Goal: Submit feedback/report problem: Submit feedback/report problem

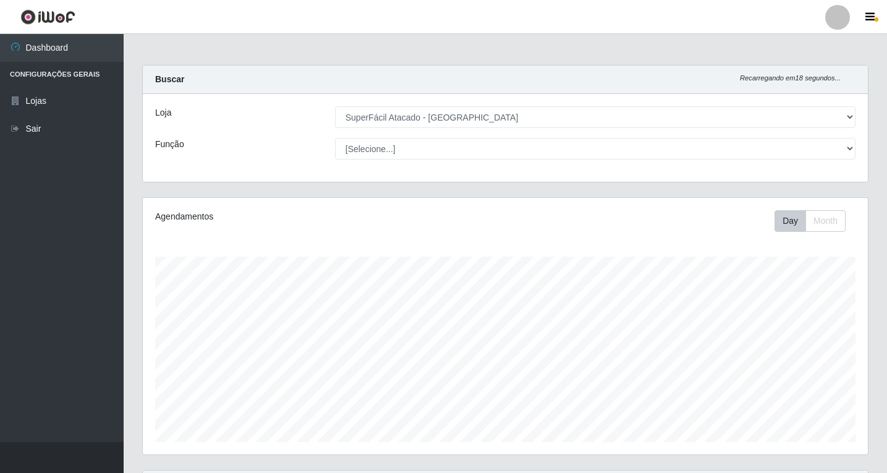
select select "503"
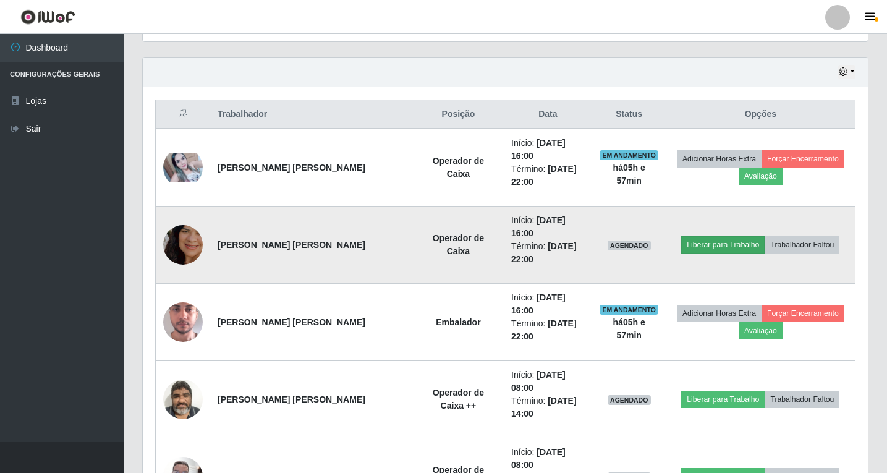
scroll to position [433, 0]
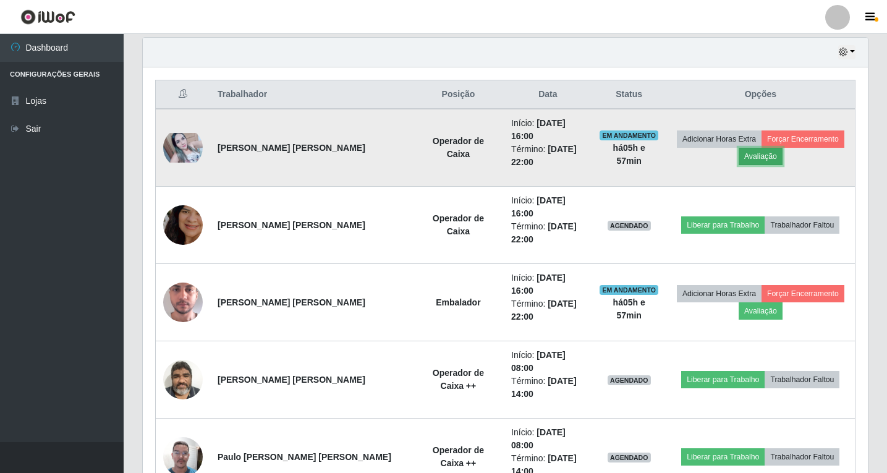
click at [760, 153] on button "Avaliação" at bounding box center [761, 156] width 44 height 17
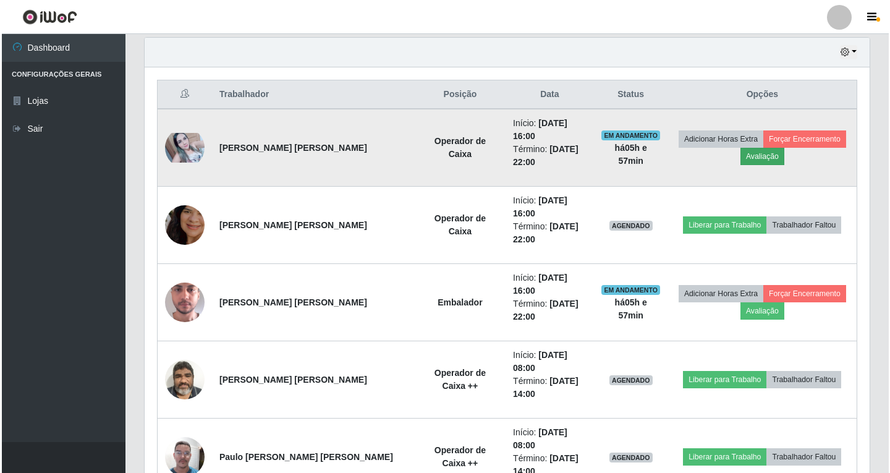
scroll to position [257, 719]
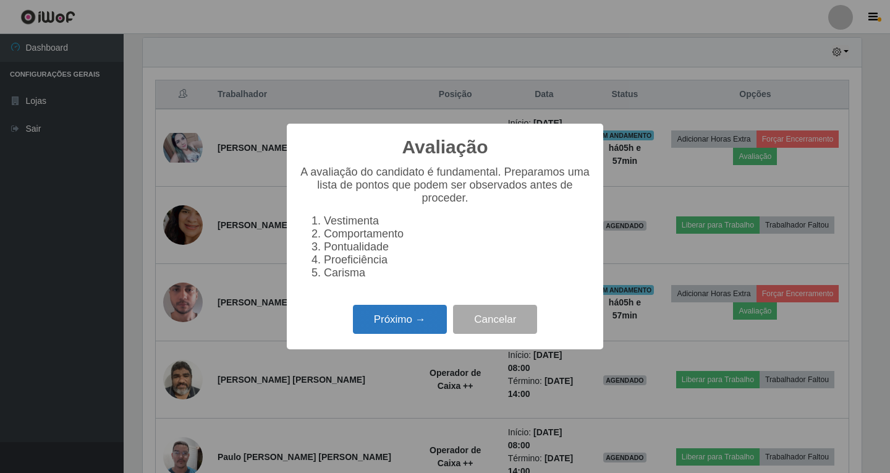
click at [392, 330] on button "Próximo →" at bounding box center [400, 319] width 94 height 29
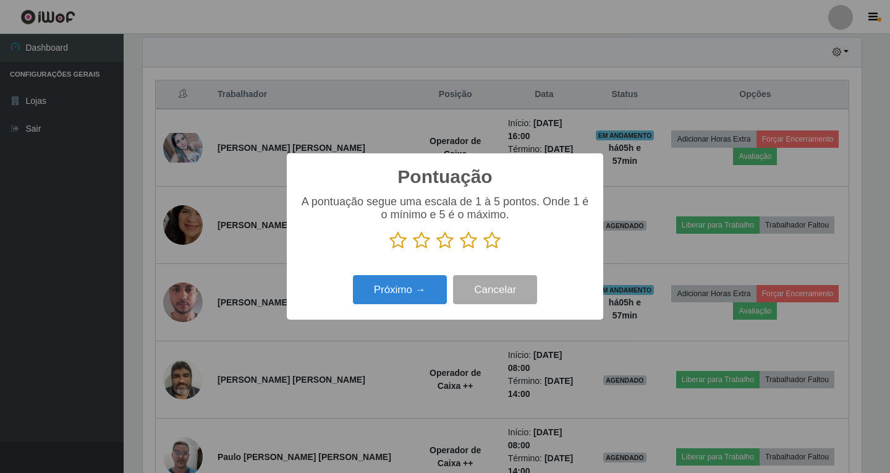
click at [467, 241] on icon at bounding box center [468, 240] width 17 height 19
click at [460, 250] on input "radio" at bounding box center [460, 250] width 0 height 0
click at [415, 294] on button "Próximo →" at bounding box center [400, 289] width 94 height 29
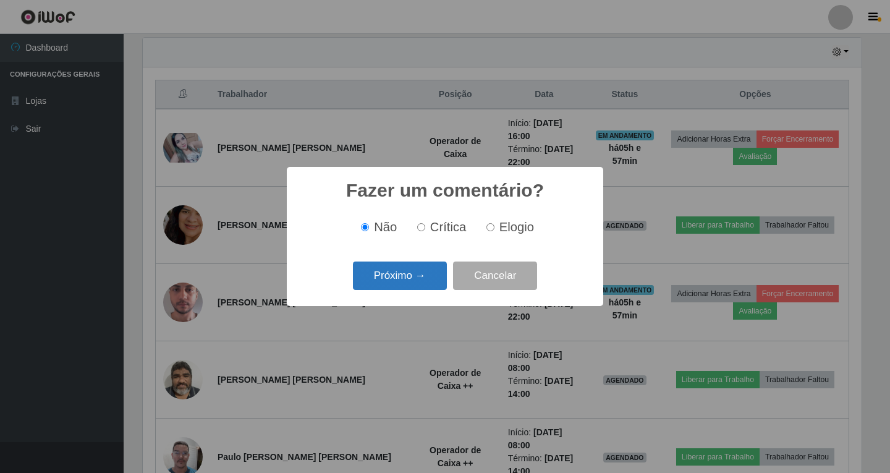
click at [426, 274] on button "Próximo →" at bounding box center [400, 275] width 94 height 29
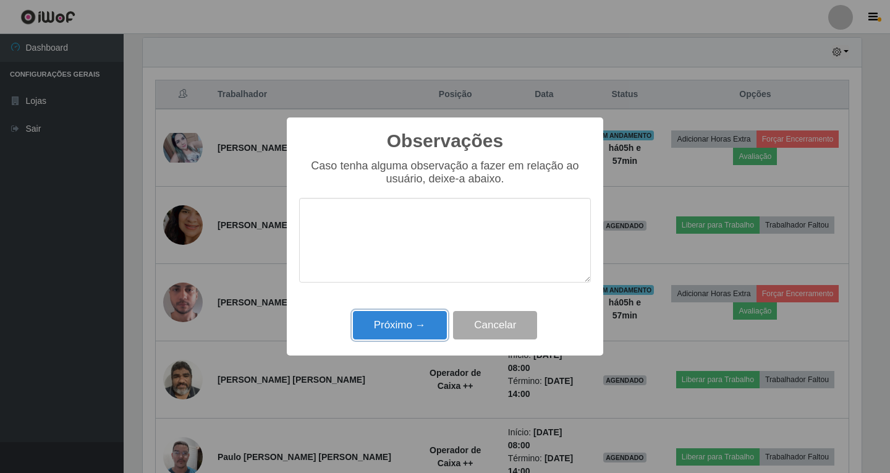
drag, startPoint x: 414, startPoint y: 327, endPoint x: 438, endPoint y: 312, distance: 28.6
click at [417, 326] on button "Próximo →" at bounding box center [400, 325] width 94 height 29
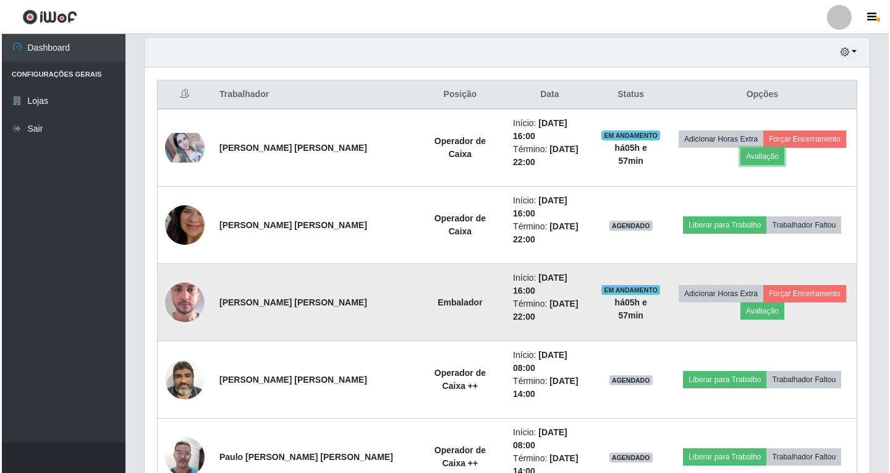
scroll to position [257, 725]
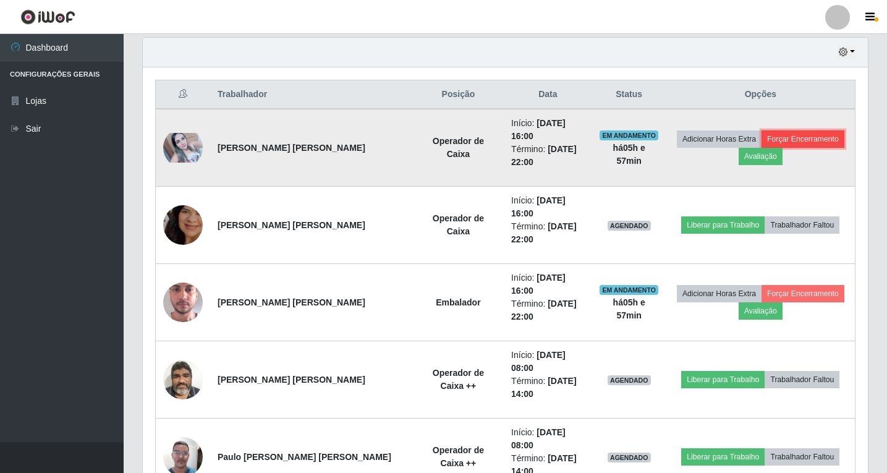
click at [812, 131] on button "Forçar Encerramento" at bounding box center [803, 138] width 83 height 17
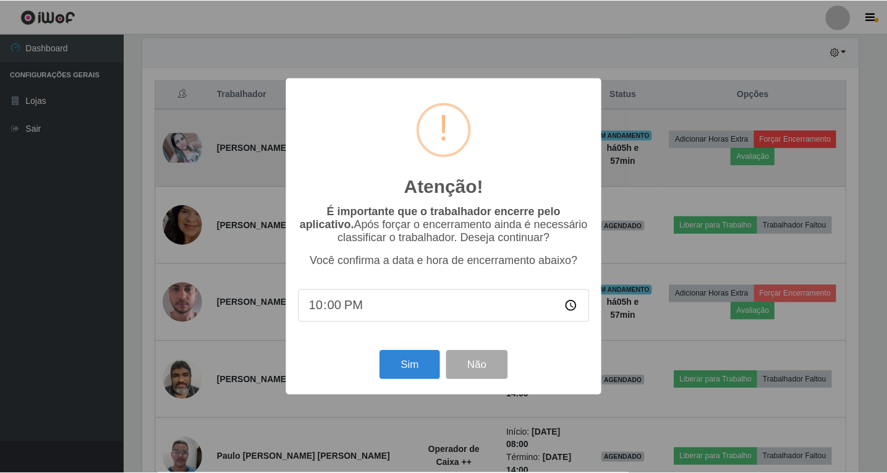
scroll to position [257, 719]
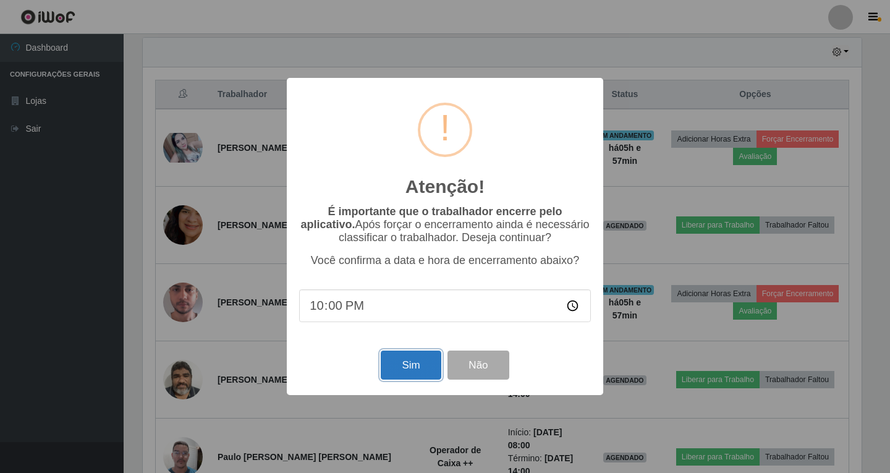
click at [405, 372] on button "Sim" at bounding box center [411, 364] width 60 height 29
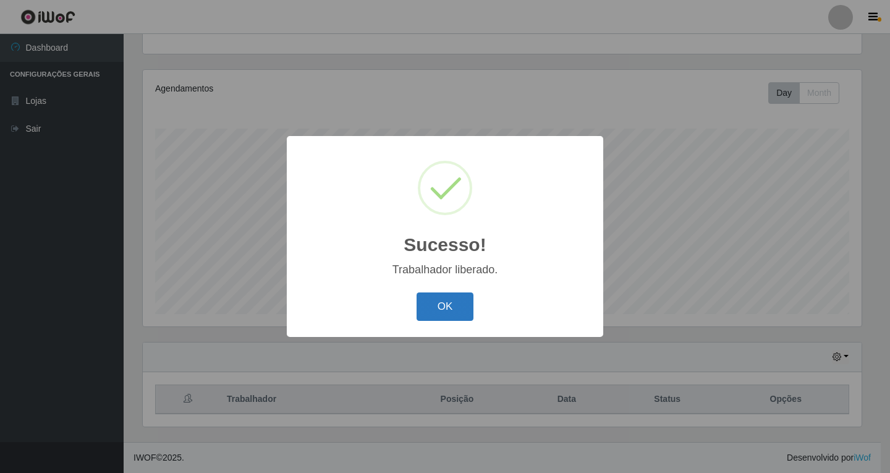
click at [452, 307] on button "OK" at bounding box center [445, 306] width 57 height 29
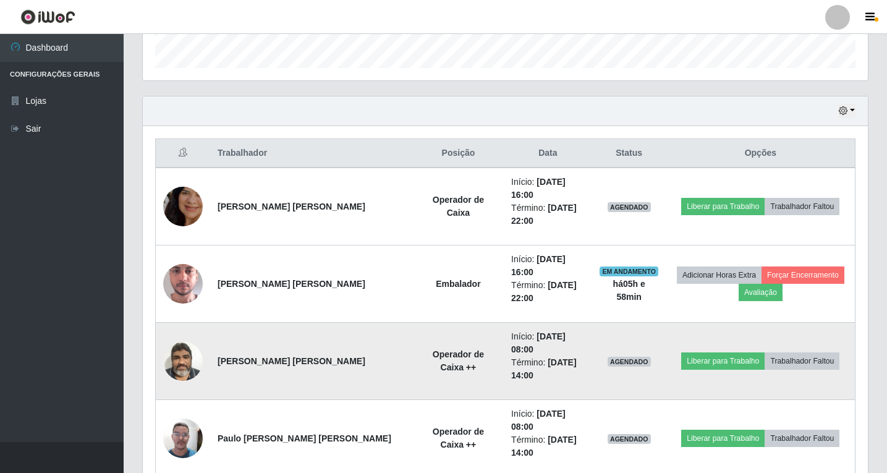
scroll to position [375, 0]
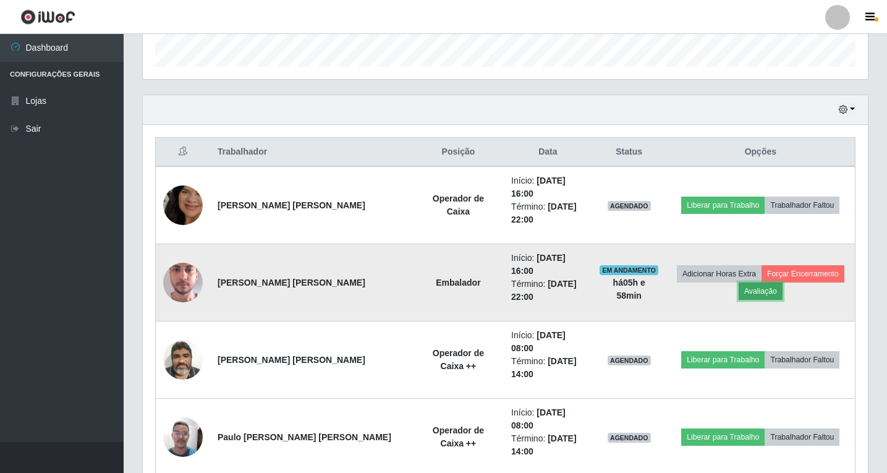
click at [749, 283] on button "Avaliação" at bounding box center [761, 291] width 44 height 17
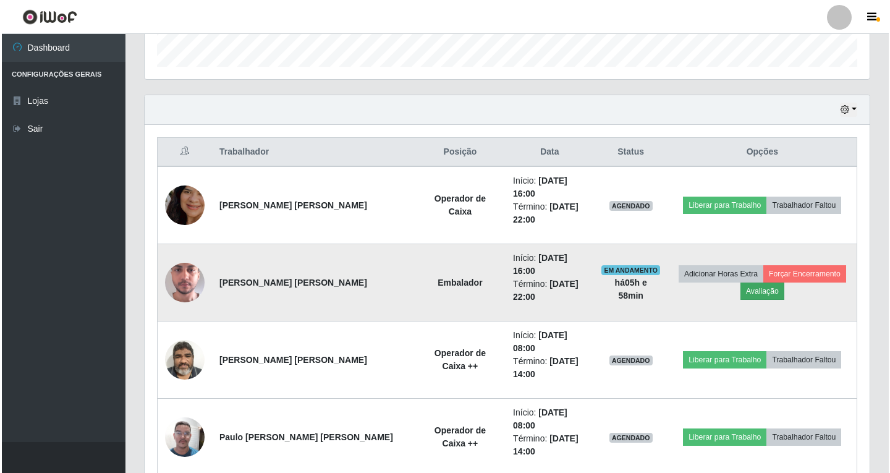
scroll to position [257, 719]
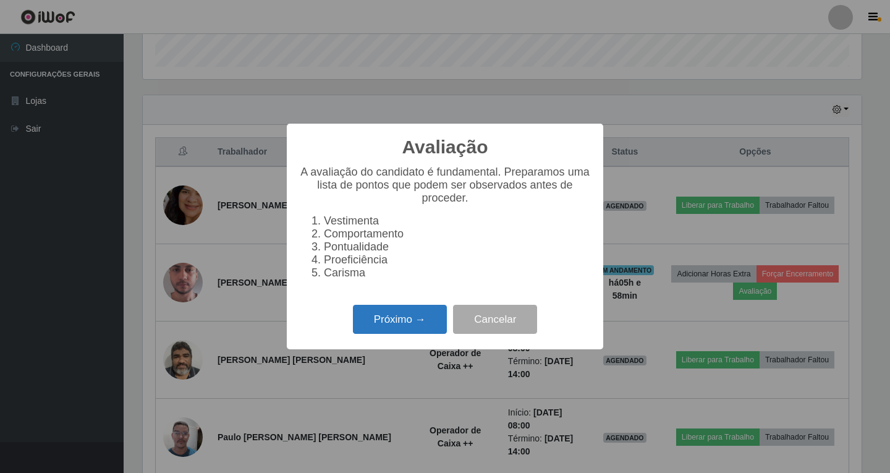
click at [392, 326] on button "Próximo →" at bounding box center [400, 319] width 94 height 29
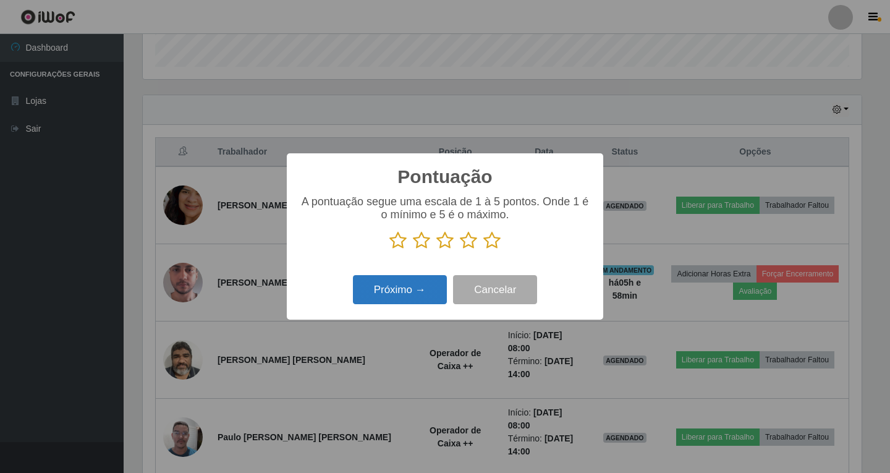
drag, startPoint x: 468, startPoint y: 242, endPoint x: 414, endPoint y: 278, distance: 64.8
click at [469, 243] on icon at bounding box center [468, 240] width 17 height 19
click at [460, 250] on input "radio" at bounding box center [460, 250] width 0 height 0
click at [409, 297] on button "Próximo →" at bounding box center [400, 289] width 94 height 29
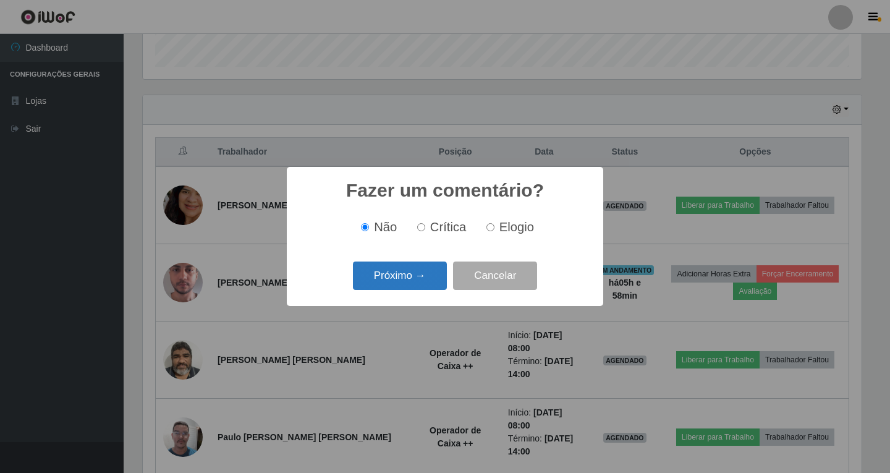
click at [427, 280] on button "Próximo →" at bounding box center [400, 275] width 94 height 29
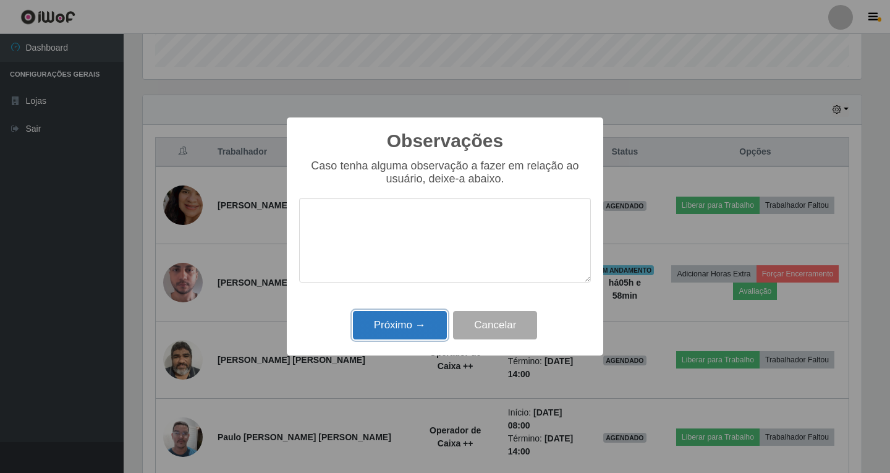
click at [415, 322] on button "Próximo →" at bounding box center [400, 325] width 94 height 29
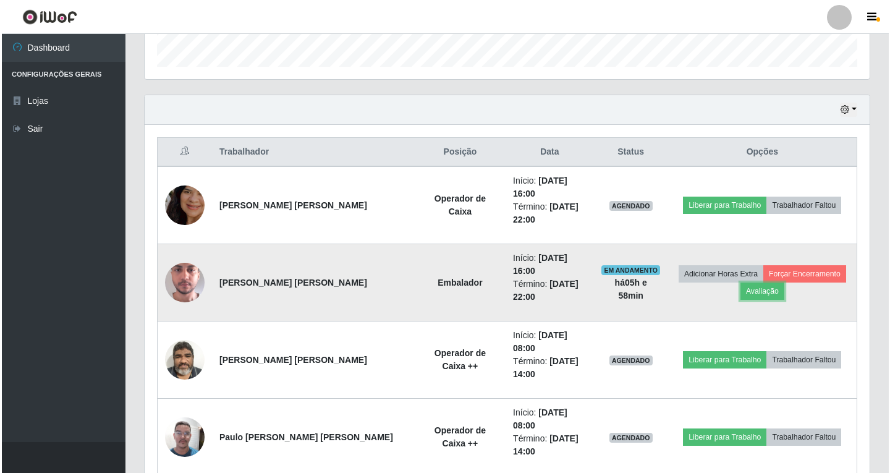
scroll to position [257, 725]
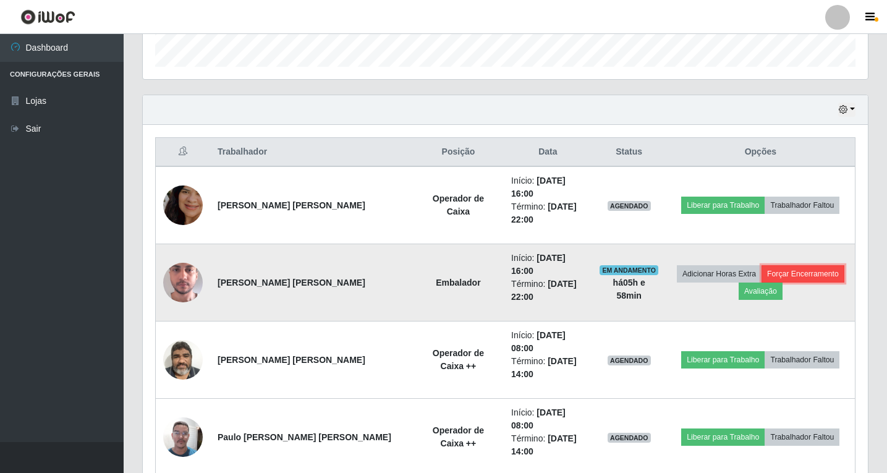
click at [789, 265] on button "Forçar Encerramento" at bounding box center [803, 273] width 83 height 17
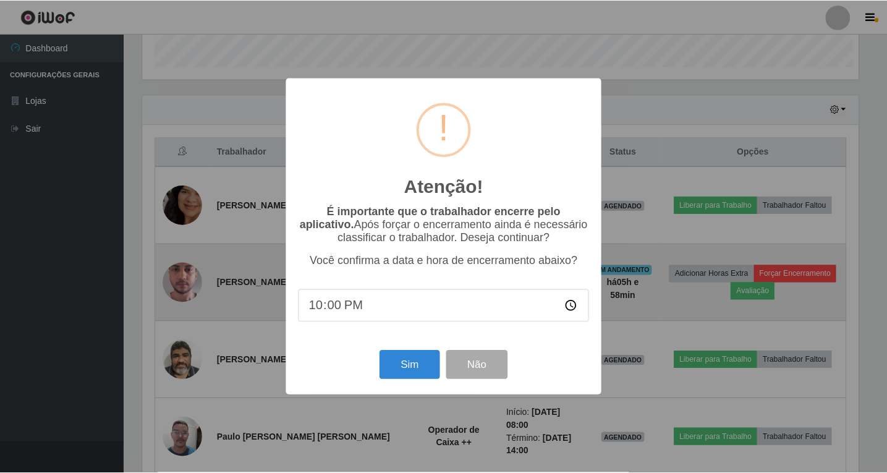
scroll to position [0, 0]
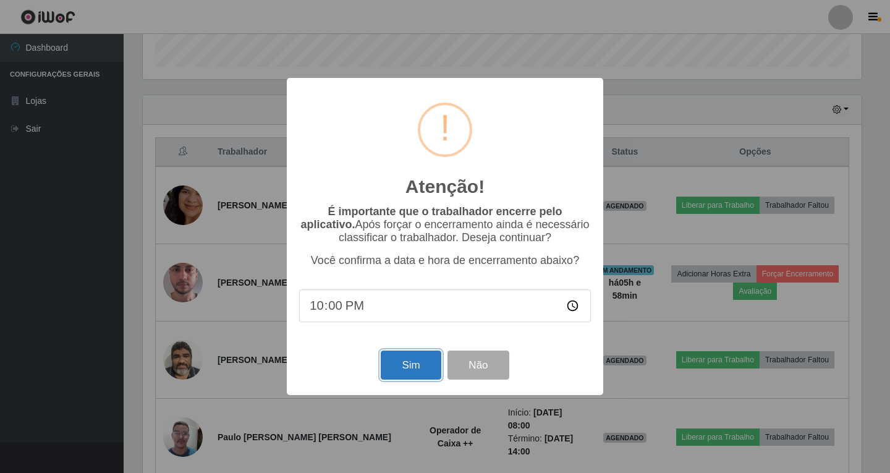
click at [410, 367] on button "Sim" at bounding box center [411, 364] width 60 height 29
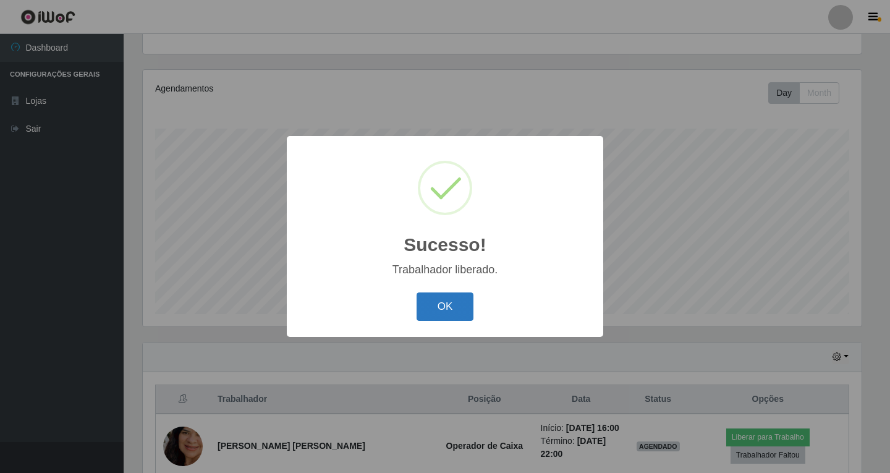
click at [435, 310] on button "OK" at bounding box center [445, 306] width 57 height 29
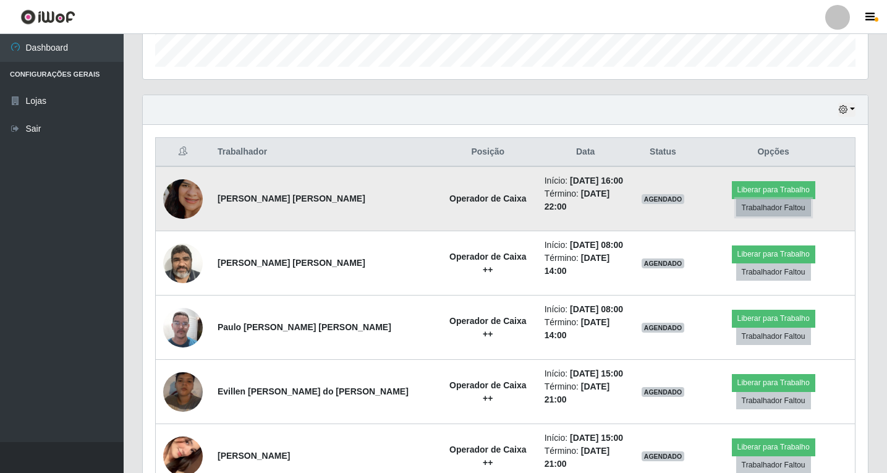
click at [809, 199] on button "Trabalhador Faltou" at bounding box center [773, 207] width 75 height 17
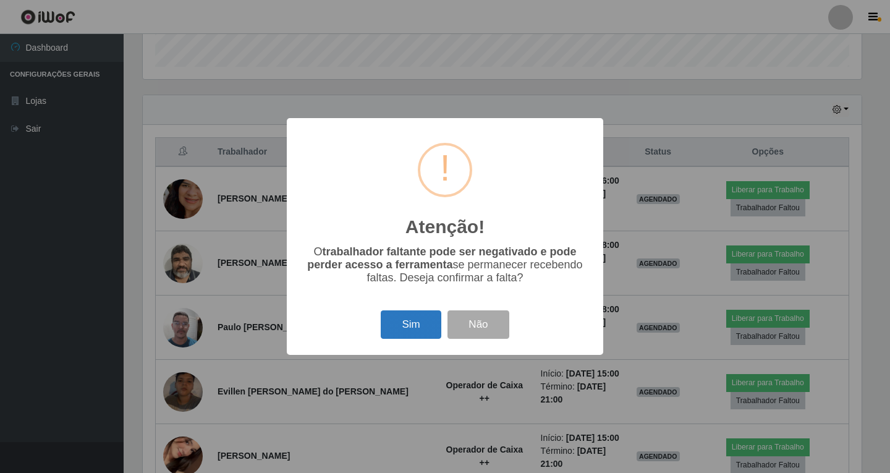
click at [416, 326] on button "Sim" at bounding box center [411, 324] width 60 height 29
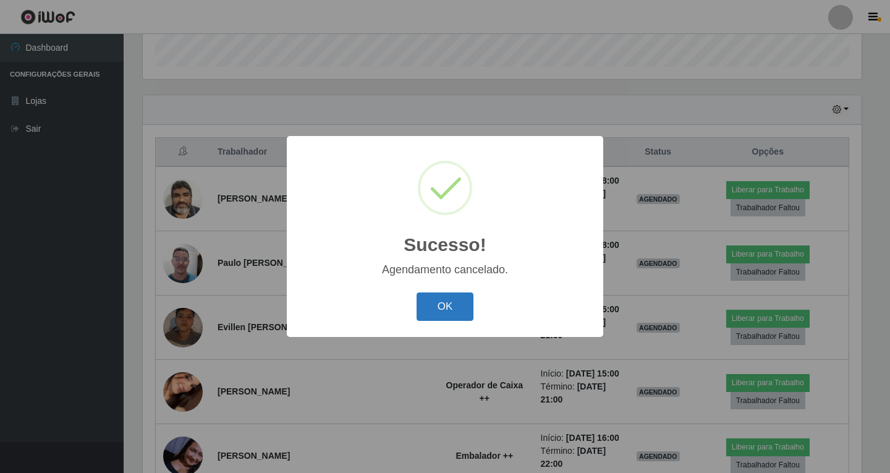
click at [433, 314] on button "OK" at bounding box center [445, 306] width 57 height 29
